Goal: Information Seeking & Learning: Learn about a topic

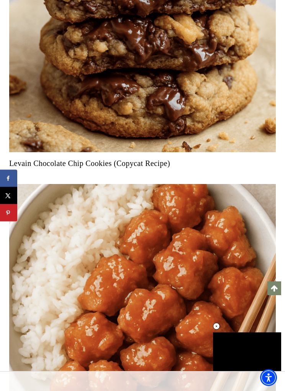
scroll to position [7588, 0]
